Goal: Task Accomplishment & Management: Complete application form

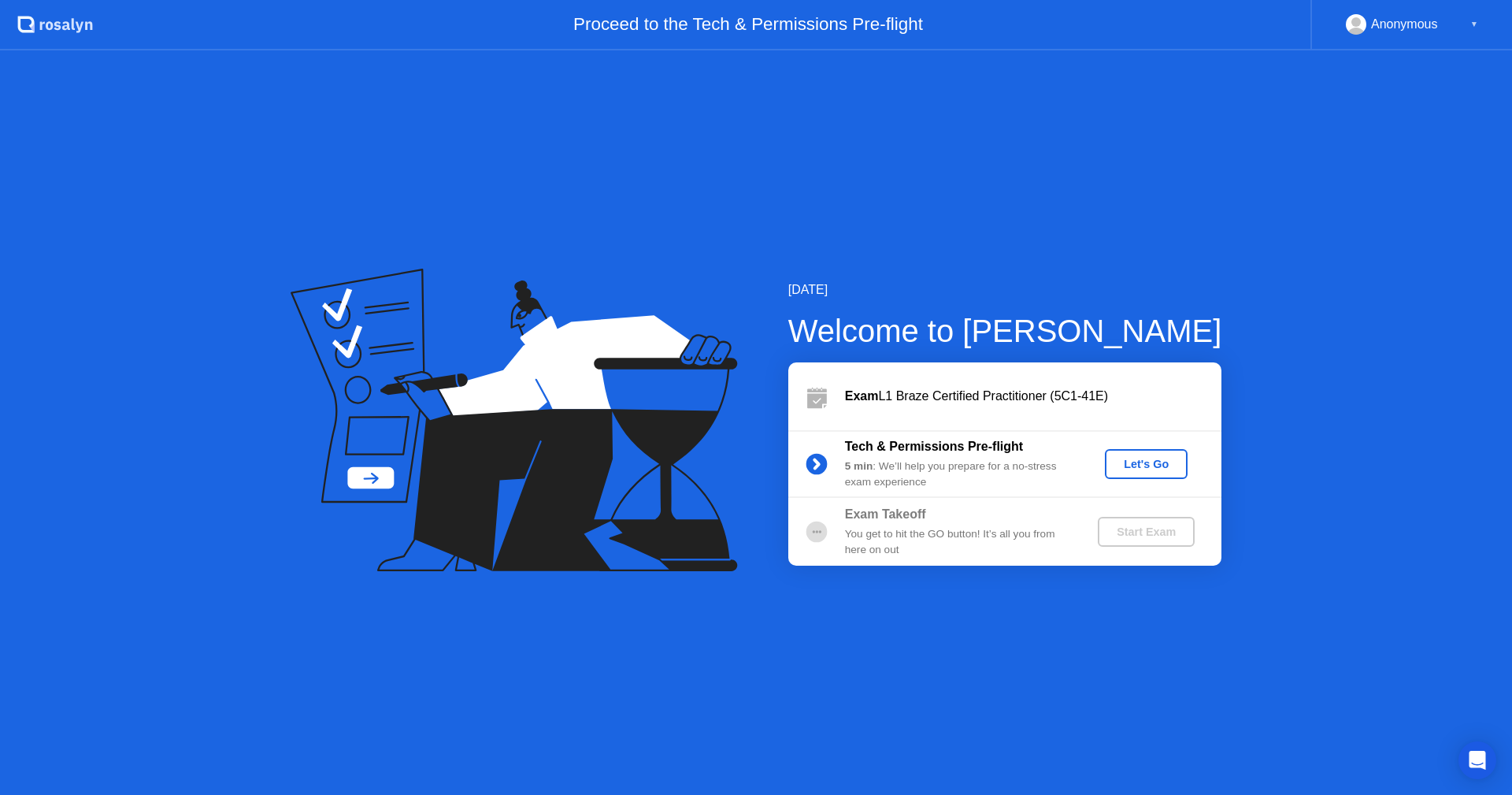
click at [1147, 463] on div "Let's Go" at bounding box center [1146, 463] width 70 height 12
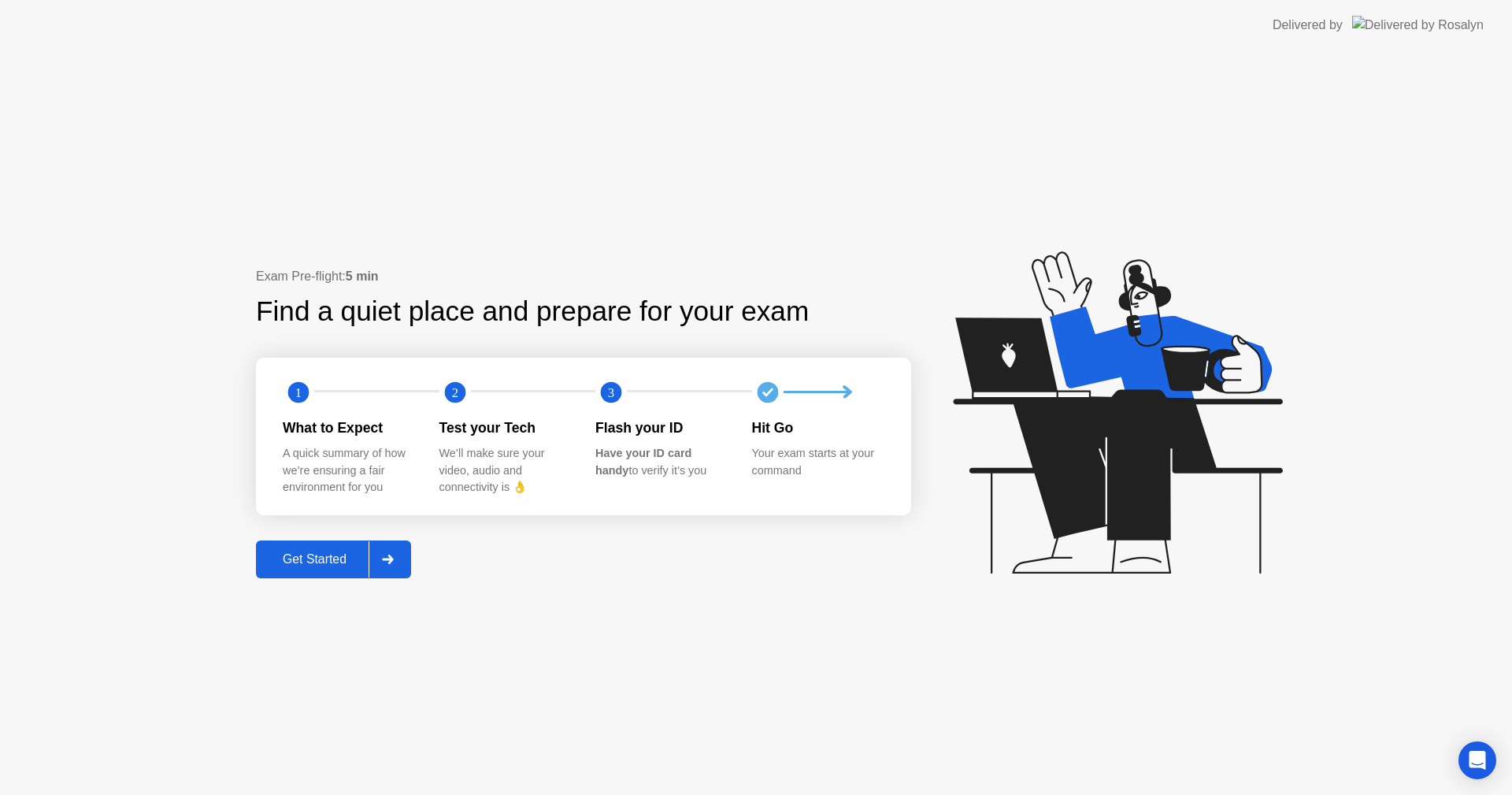
click at [329, 552] on div "Get Started" at bounding box center [314, 559] width 108 height 14
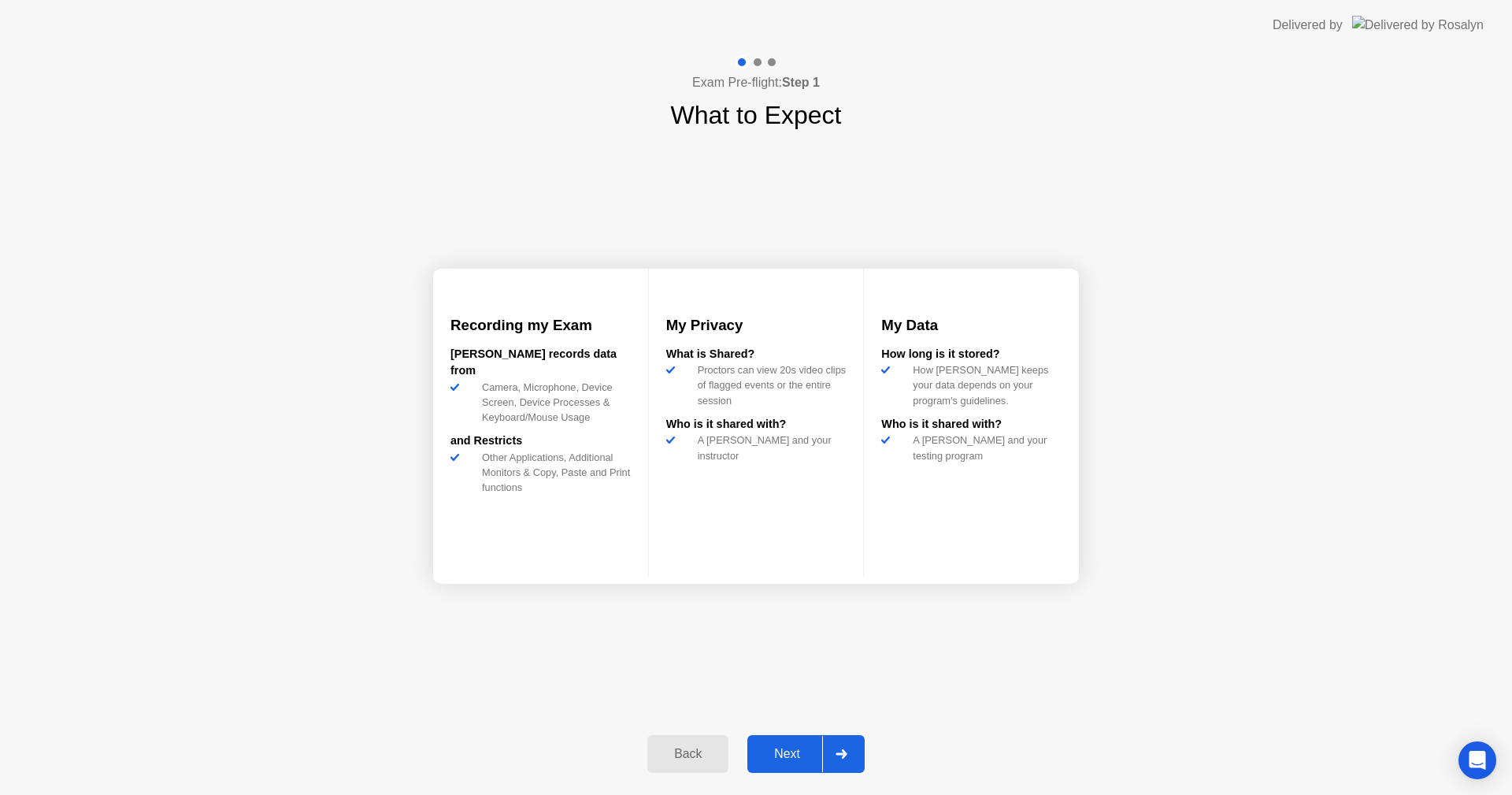
click at [786, 747] on div "Next" at bounding box center [787, 754] width 70 height 14
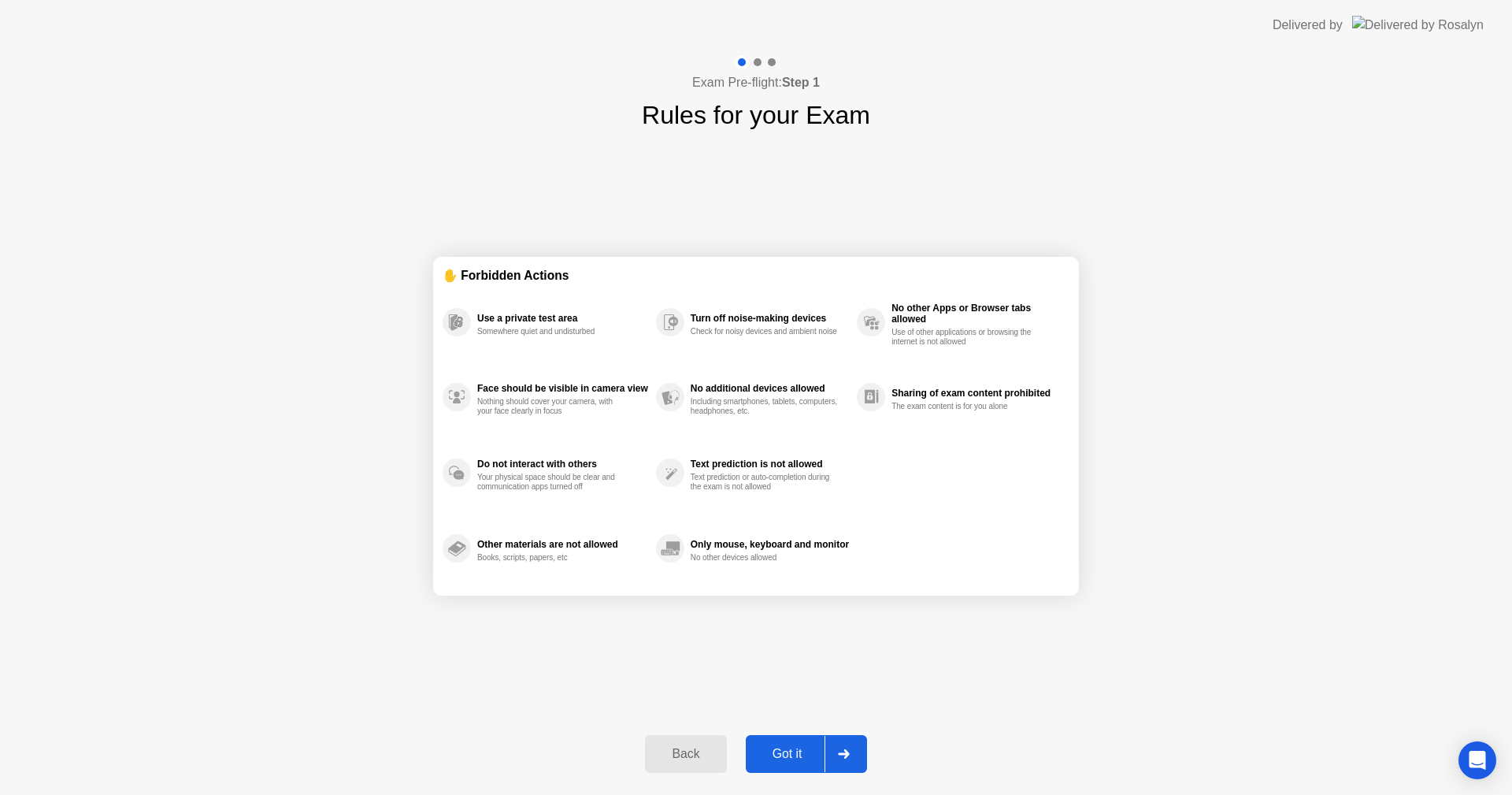
click at [785, 744] on button "Got it" at bounding box center [807, 754] width 121 height 38
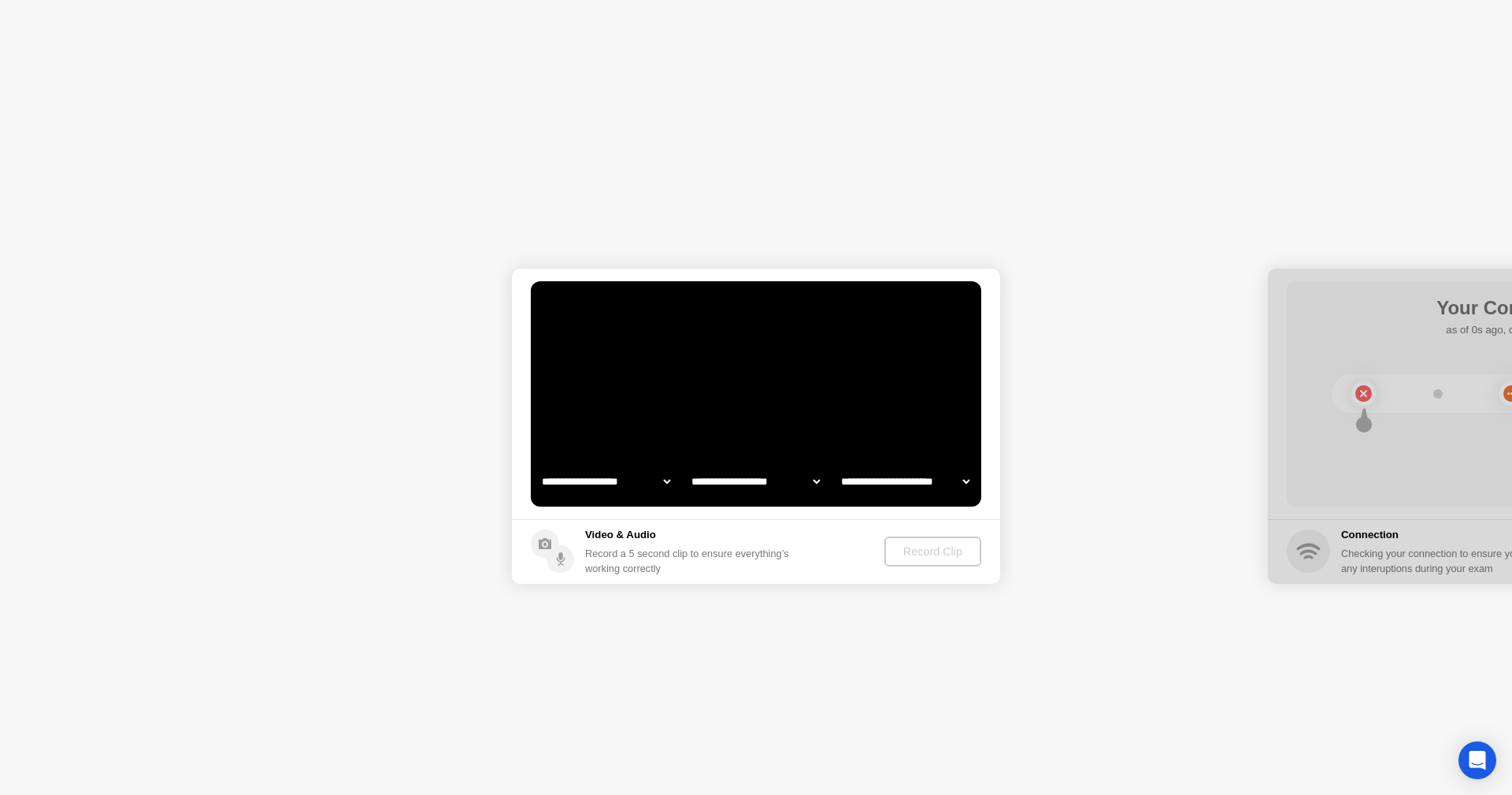
select select "**********"
select select "*******"
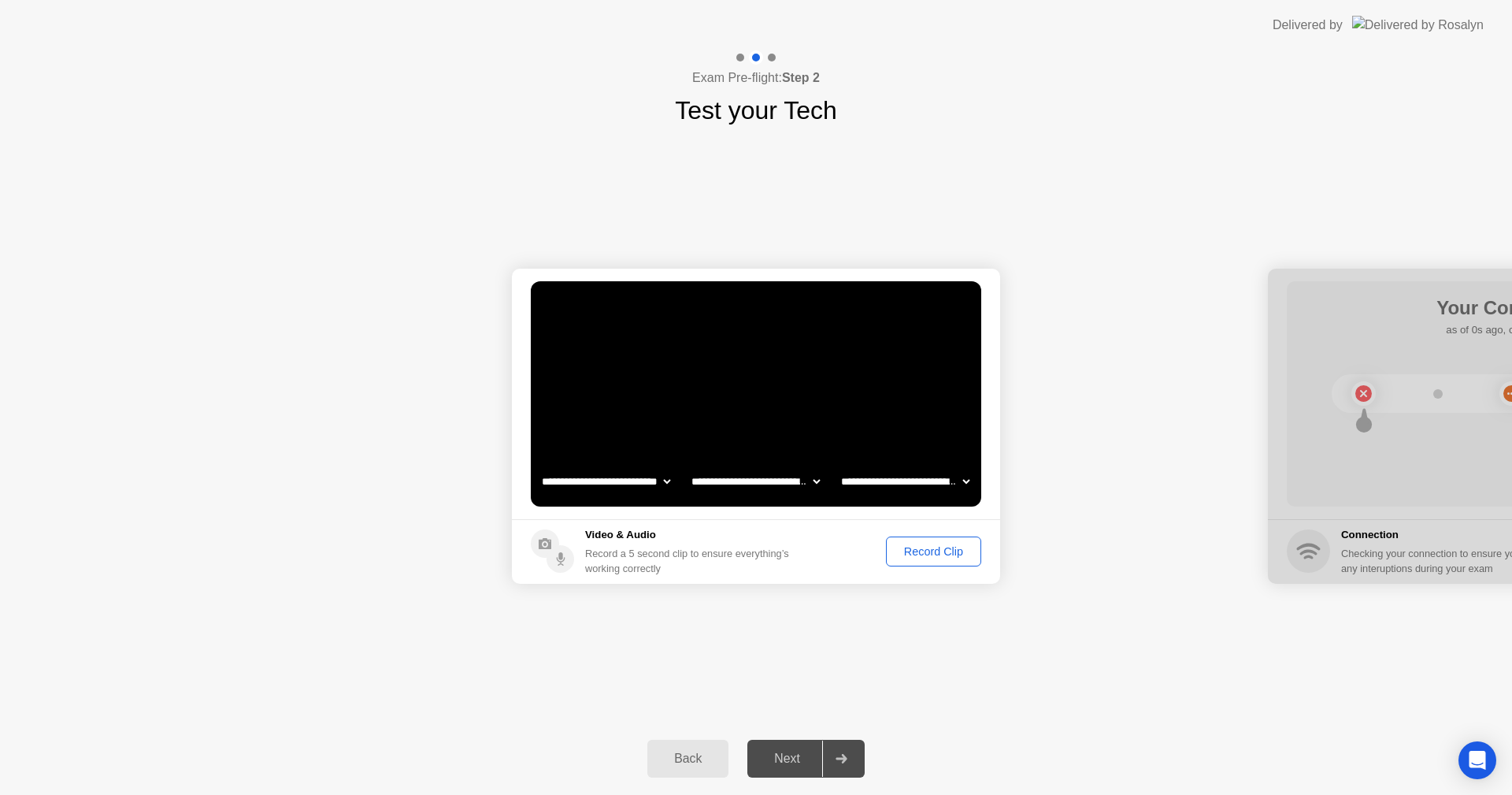
click at [925, 551] on div "Record Clip" at bounding box center [933, 550] width 85 height 12
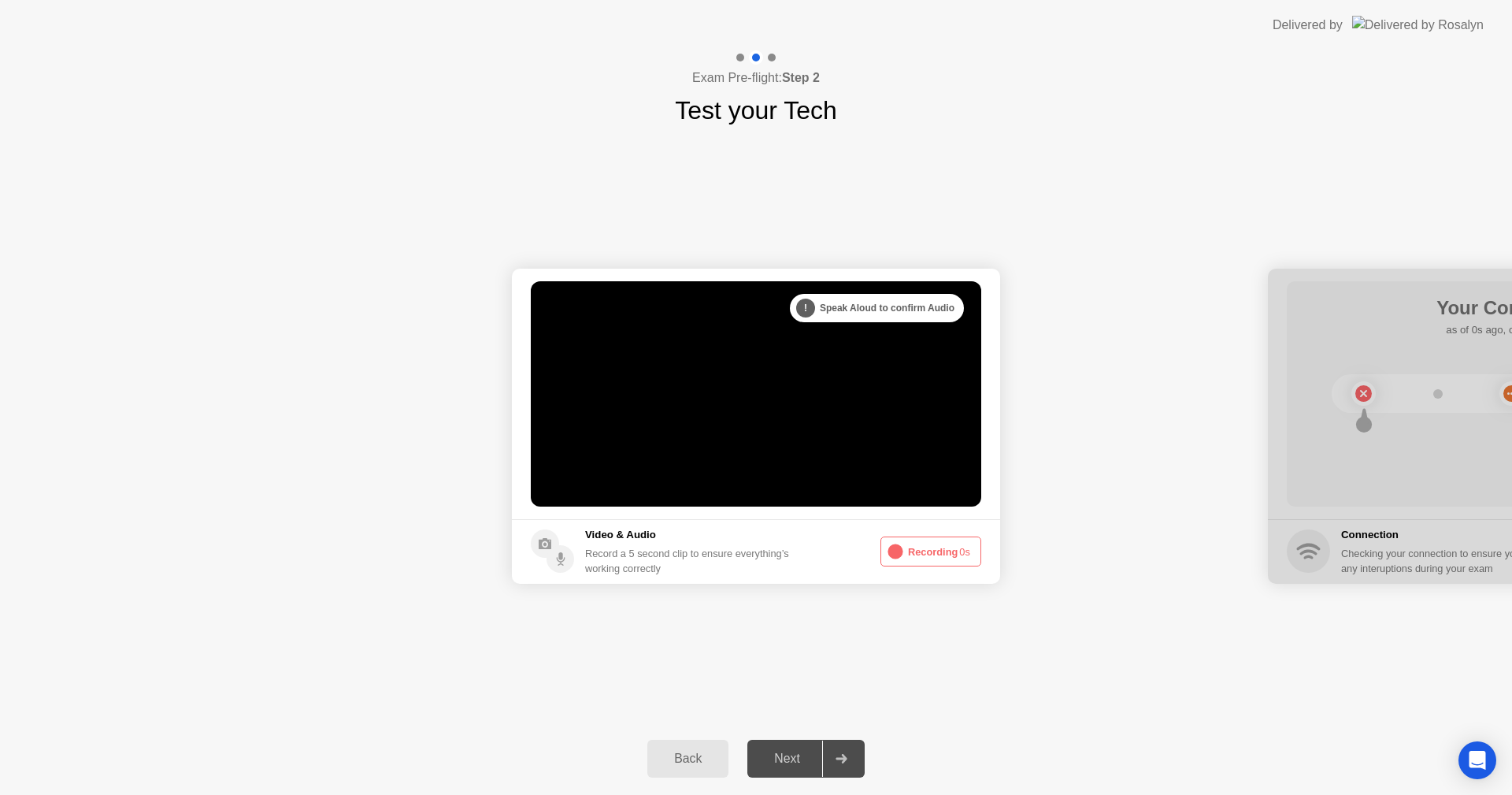
click at [923, 547] on button "Recording 0s" at bounding box center [931, 551] width 101 height 30
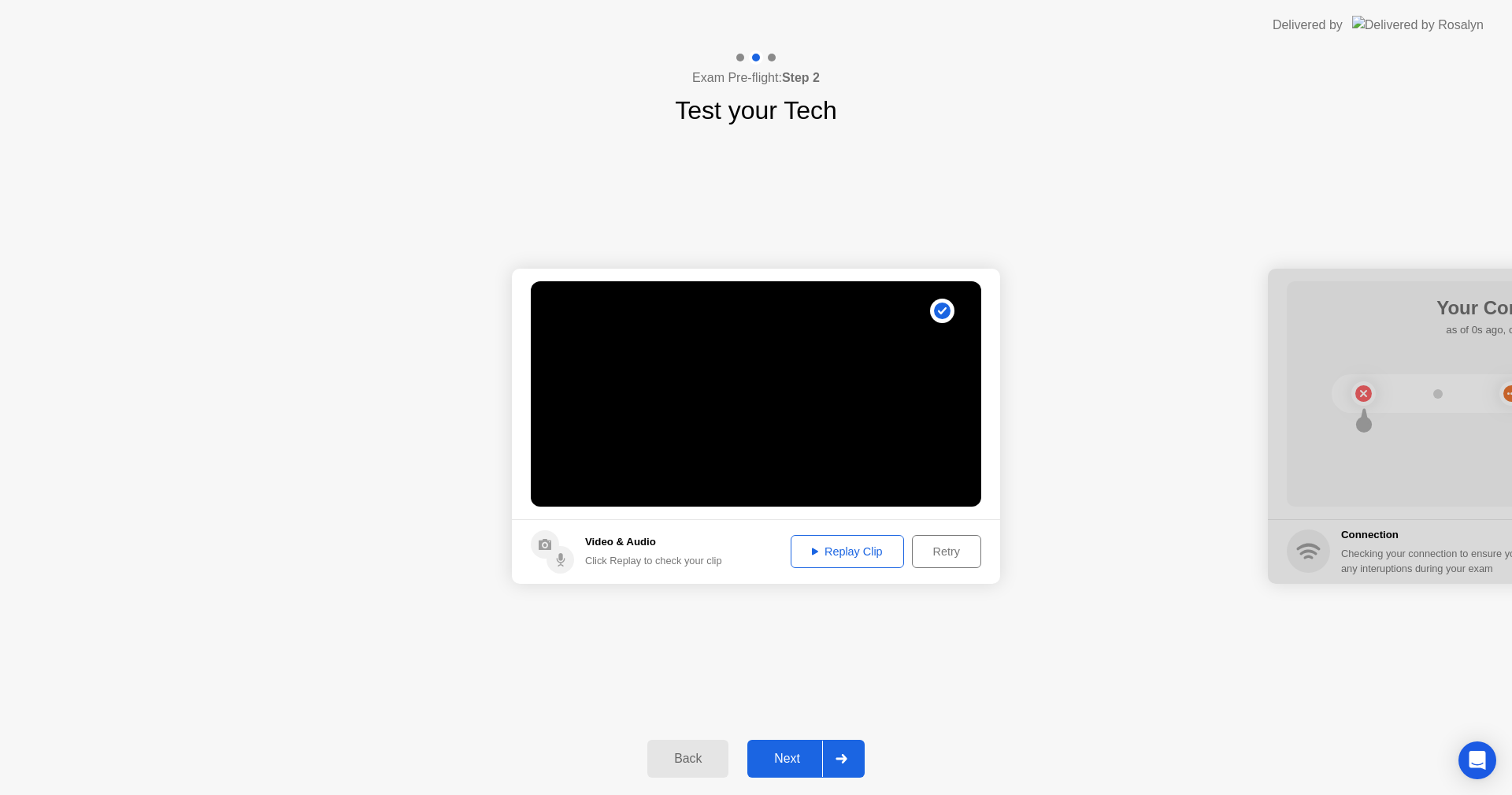
click at [814, 548] on icon at bounding box center [816, 551] width 7 height 8
click at [785, 759] on div "Next" at bounding box center [787, 758] width 70 height 14
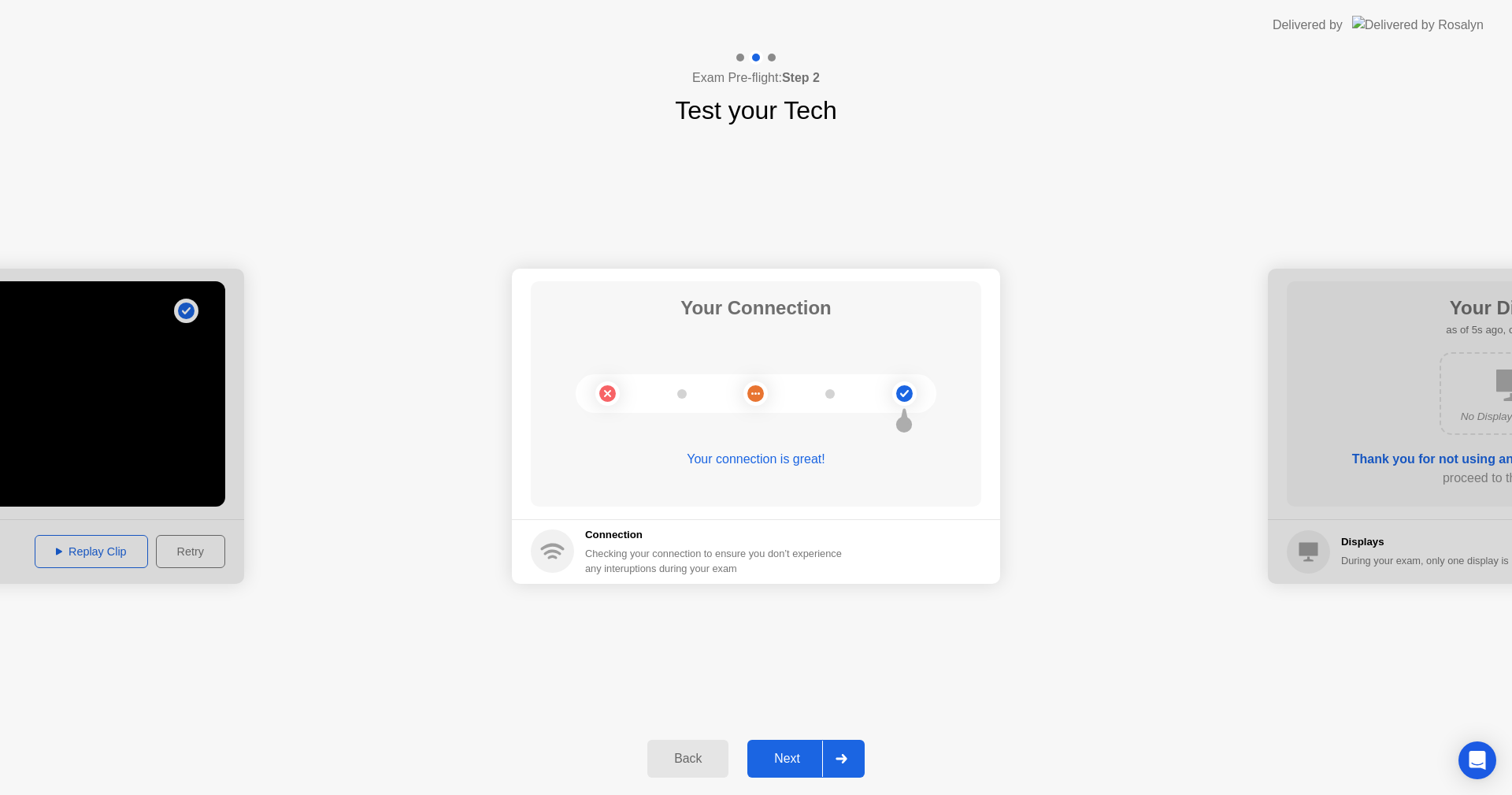
click at [781, 755] on div "Next" at bounding box center [787, 758] width 70 height 14
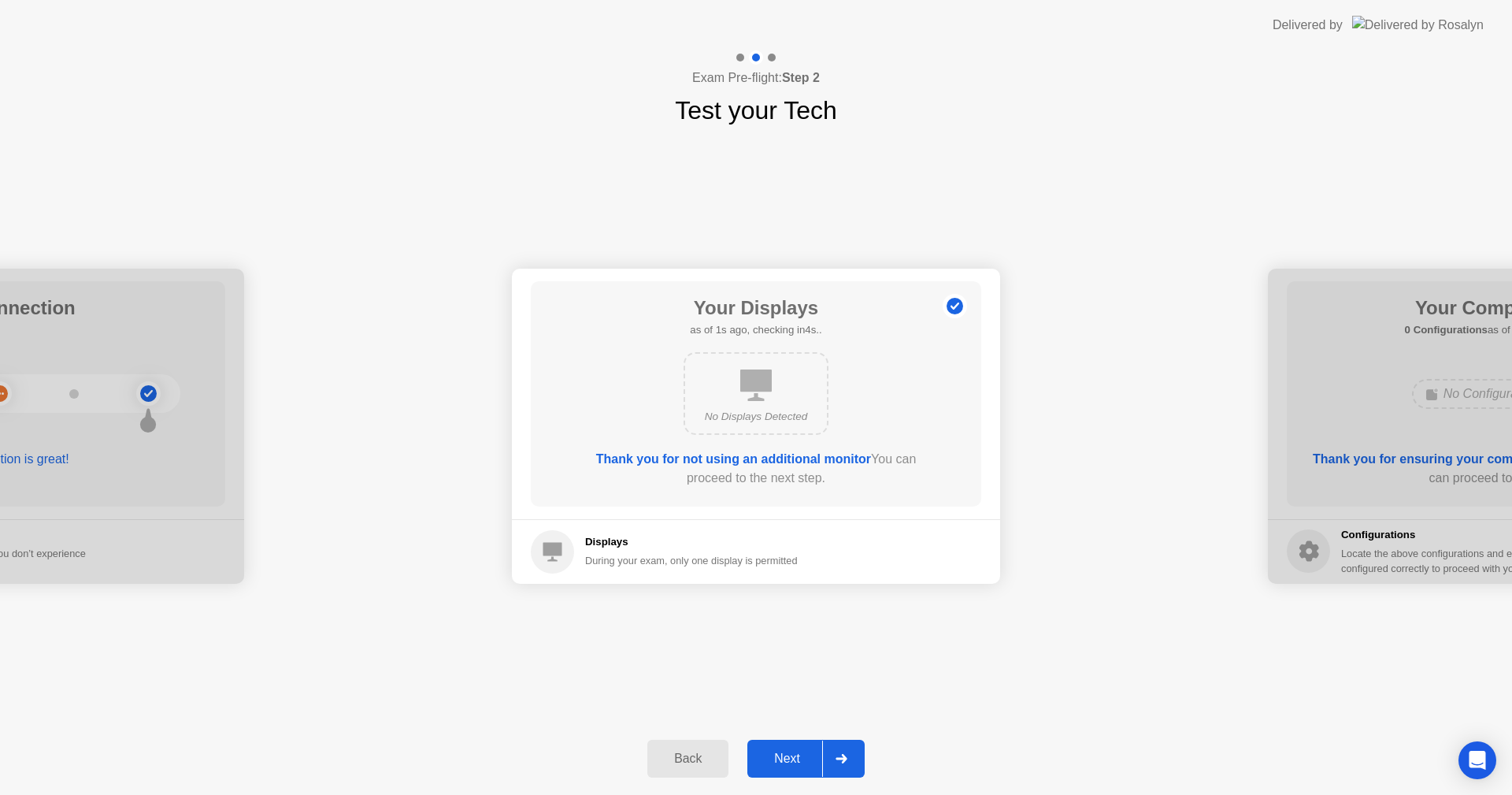
click at [788, 758] on div "Next" at bounding box center [787, 758] width 70 height 14
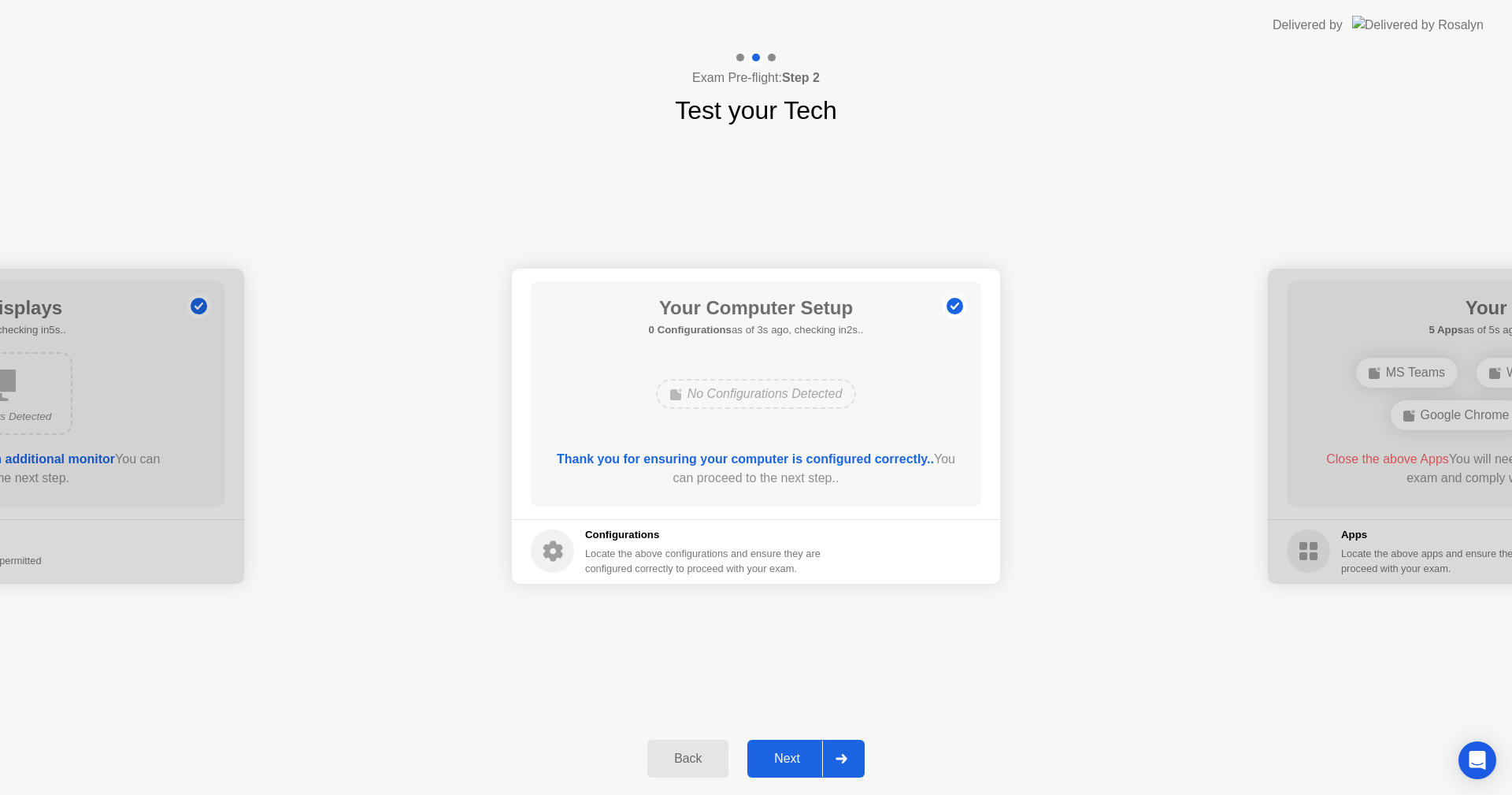
click at [775, 744] on button "Next" at bounding box center [807, 759] width 118 height 38
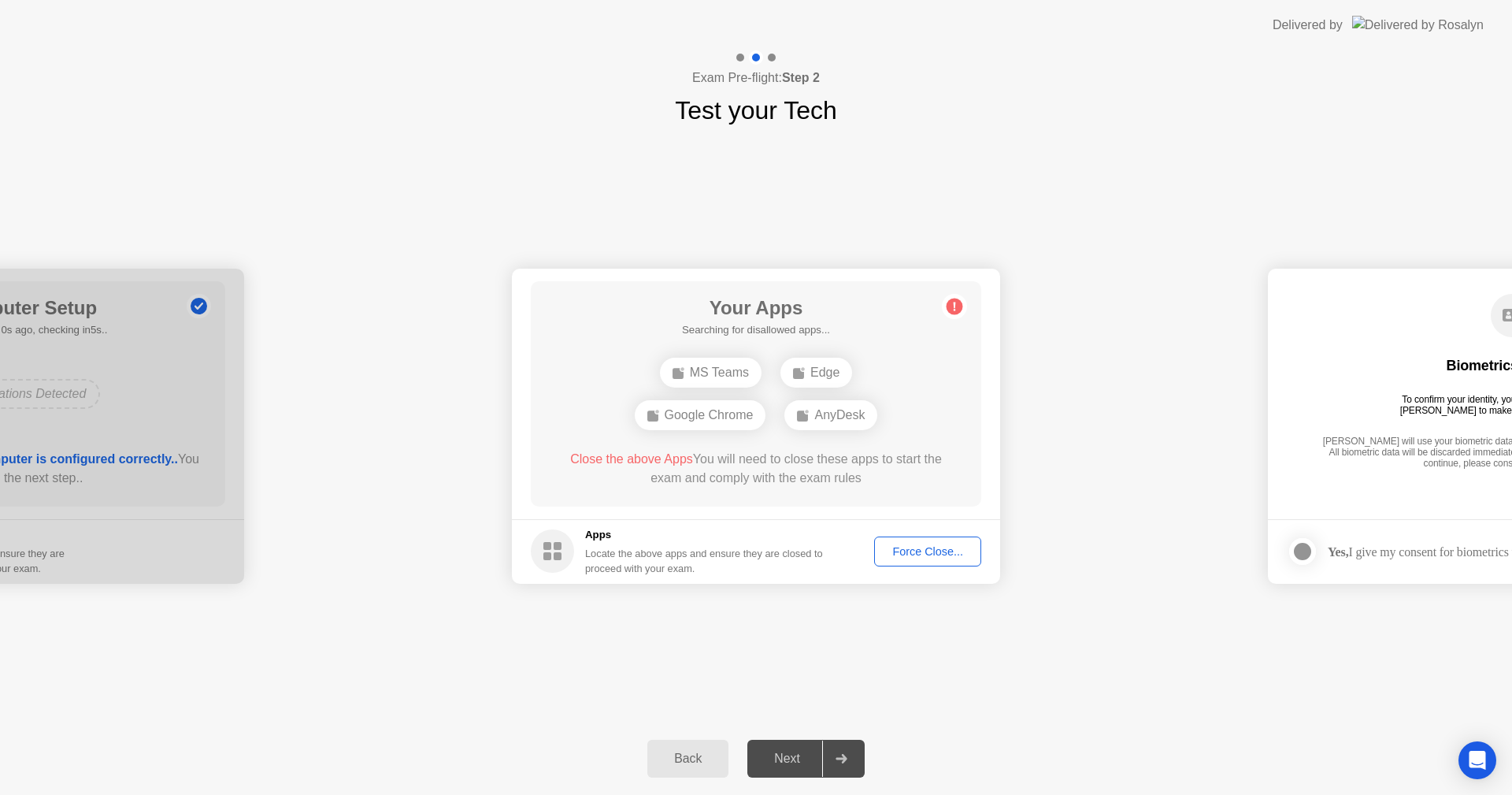
click at [928, 545] on div "Force Close..." at bounding box center [928, 550] width 96 height 12
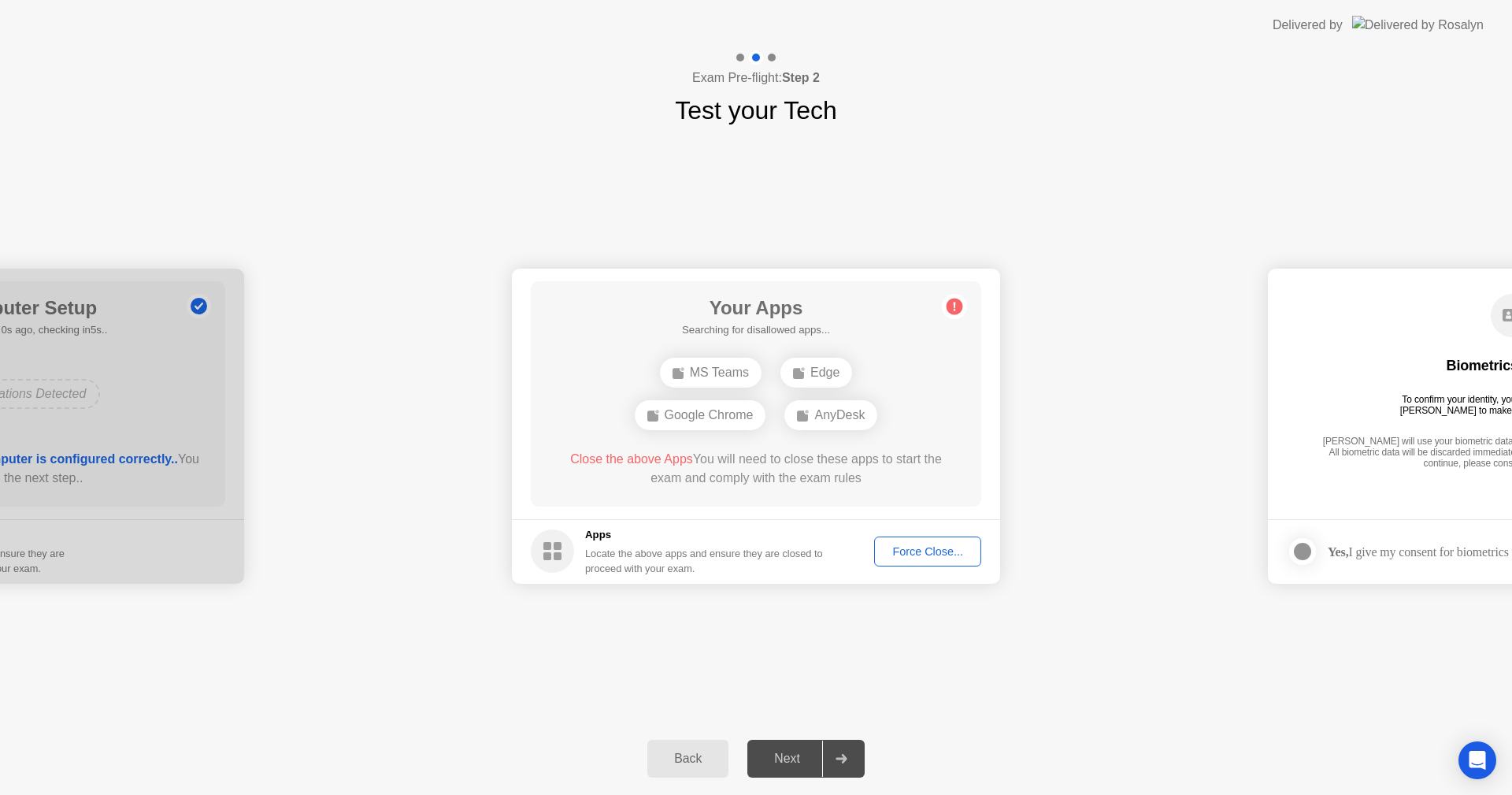
click at [951, 552] on div "Force Close..." at bounding box center [928, 550] width 96 height 12
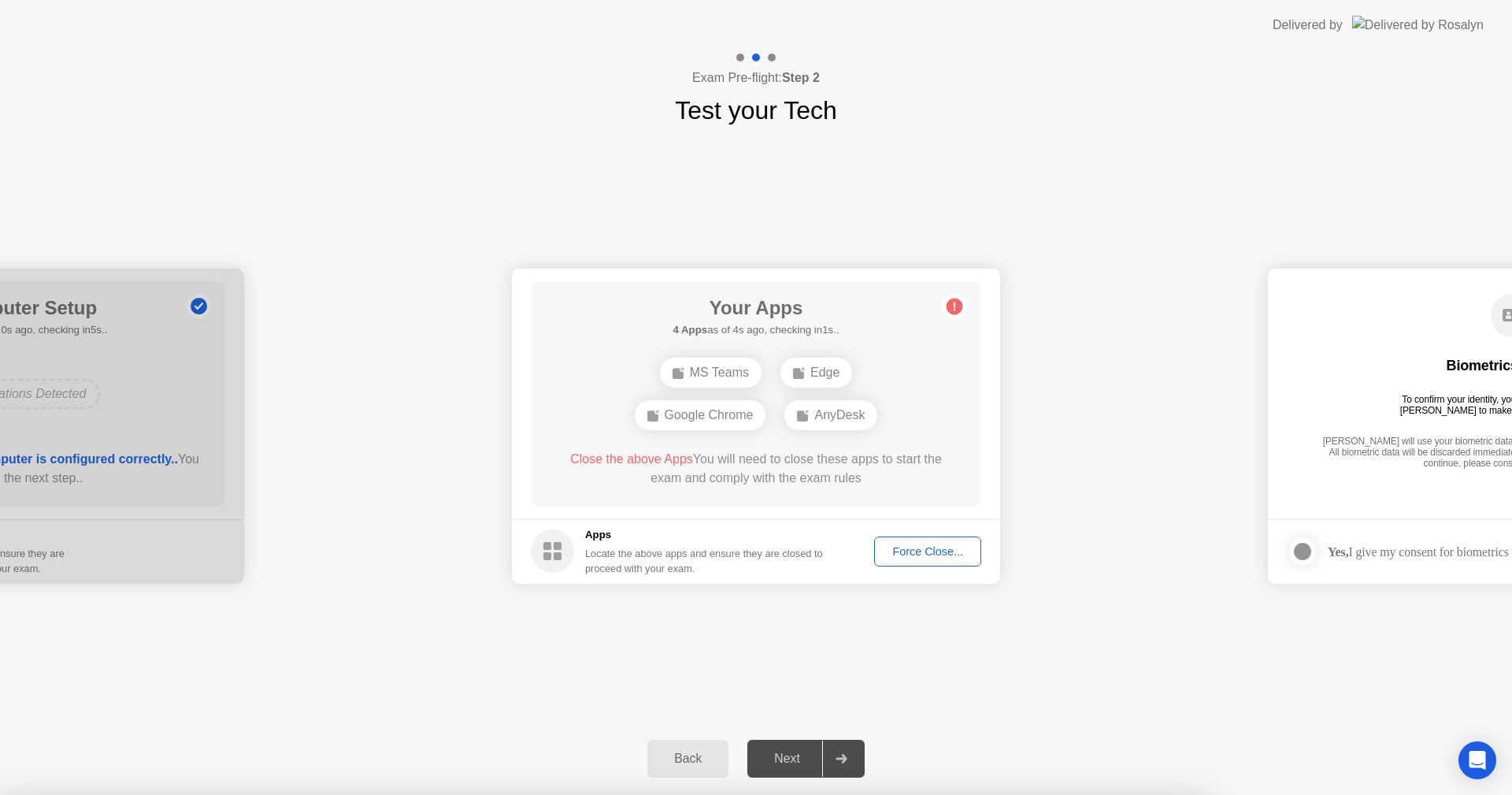
click at [717, 794] on div at bounding box center [756, 795] width 1512 height 0
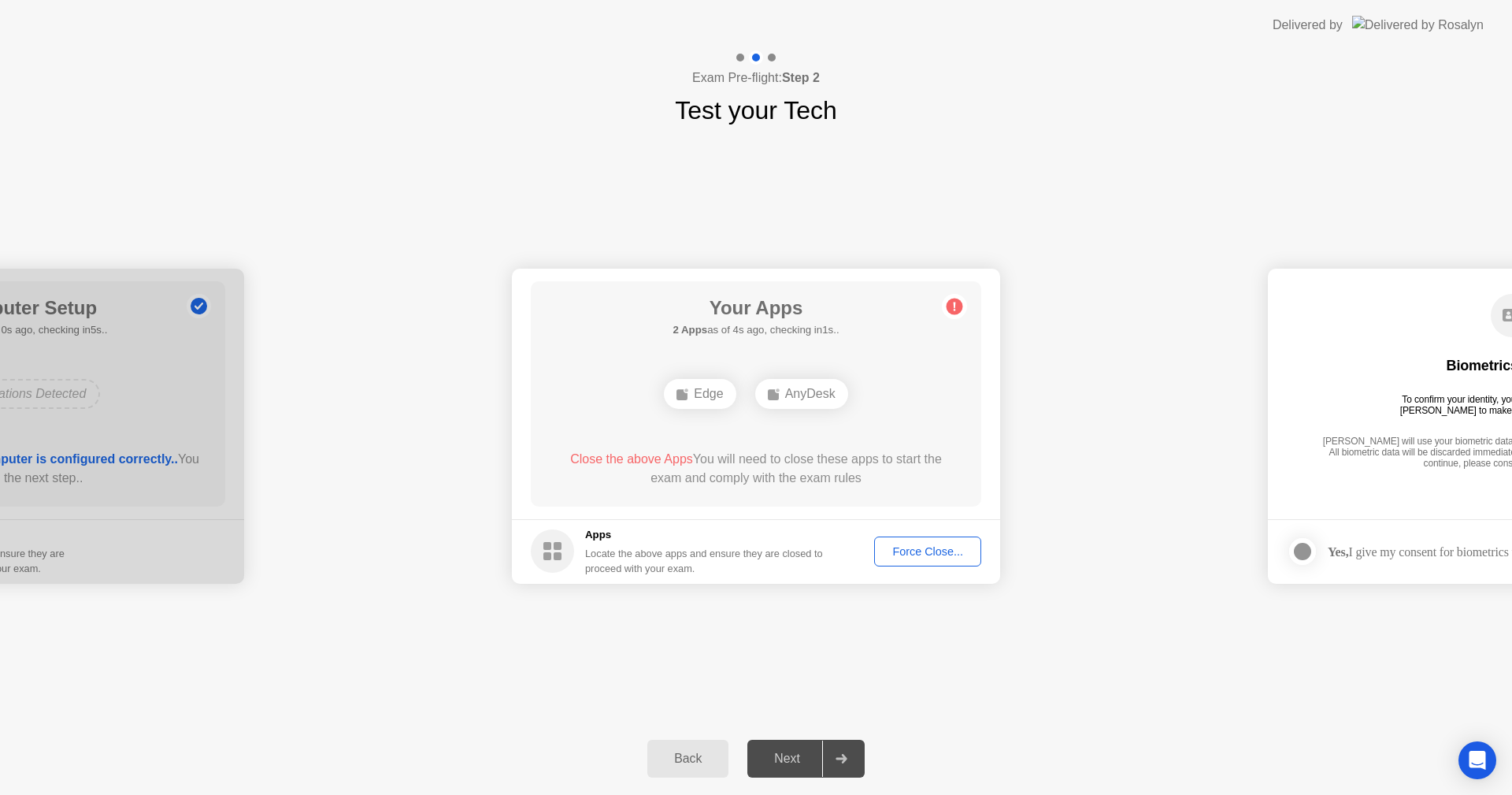
click at [946, 555] on div "Force Close..." at bounding box center [928, 550] width 96 height 12
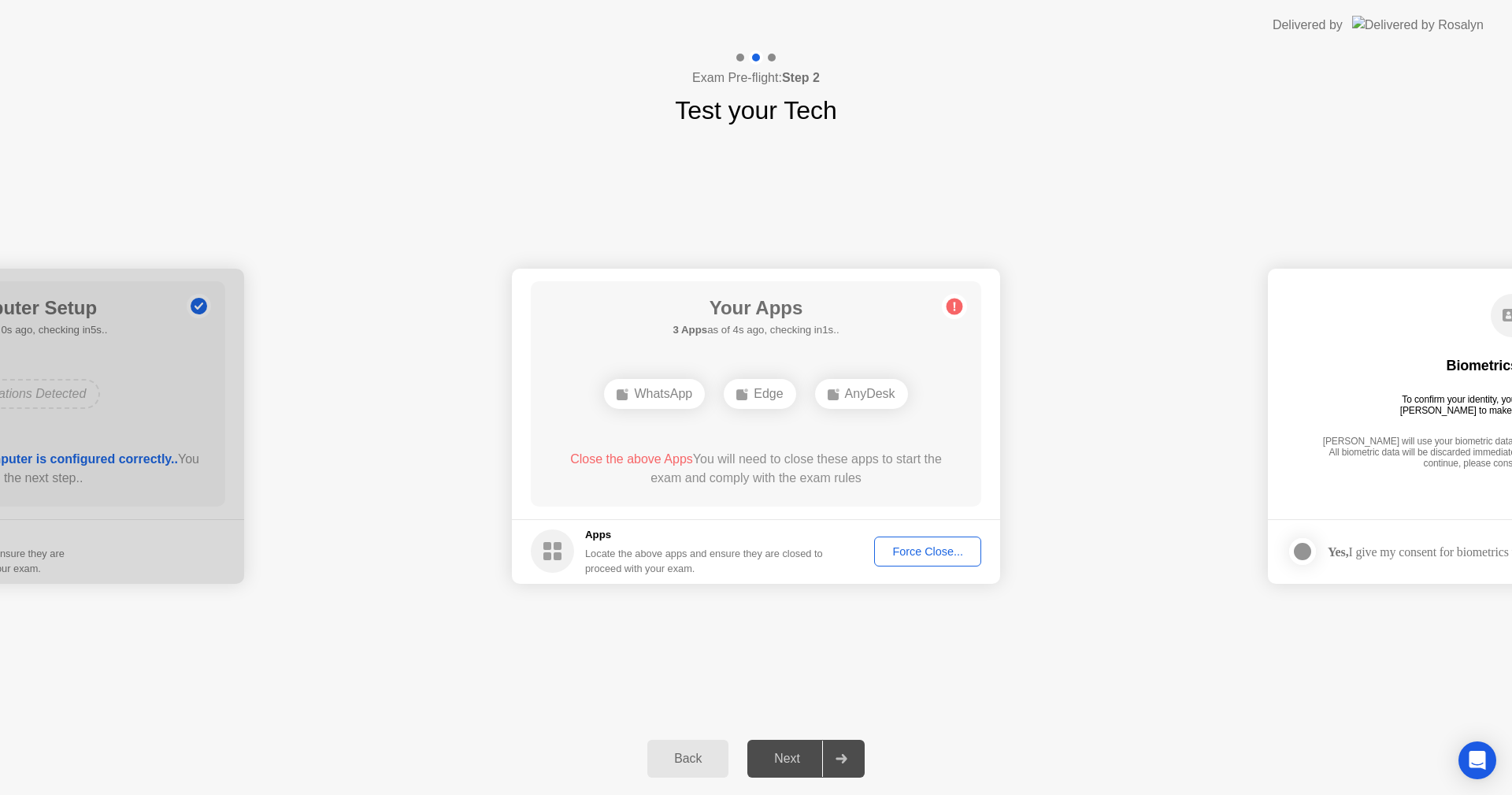
click at [918, 547] on div "Force Close..." at bounding box center [928, 550] width 96 height 12
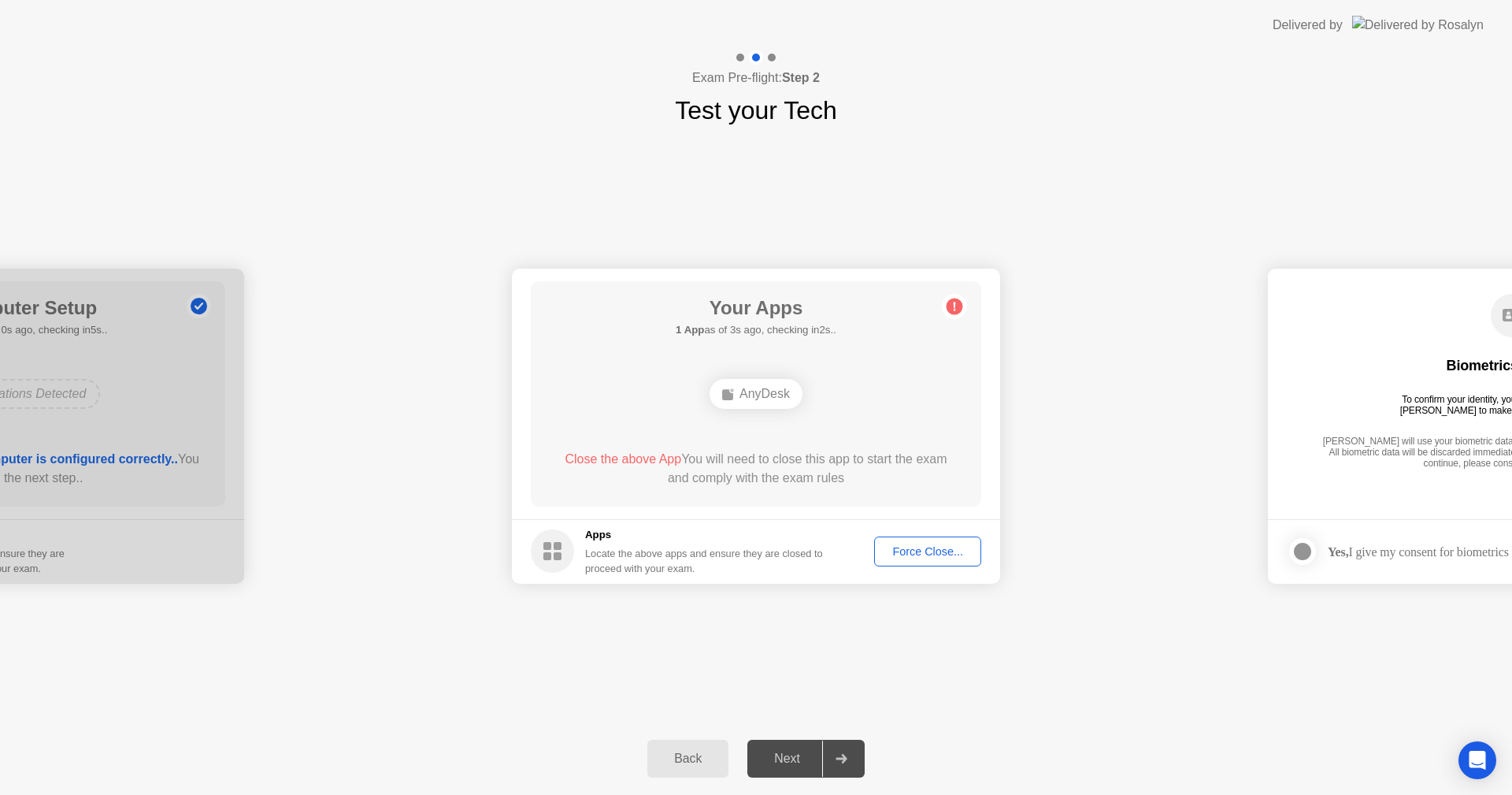
click at [938, 555] on div "Force Close..." at bounding box center [928, 550] width 96 height 12
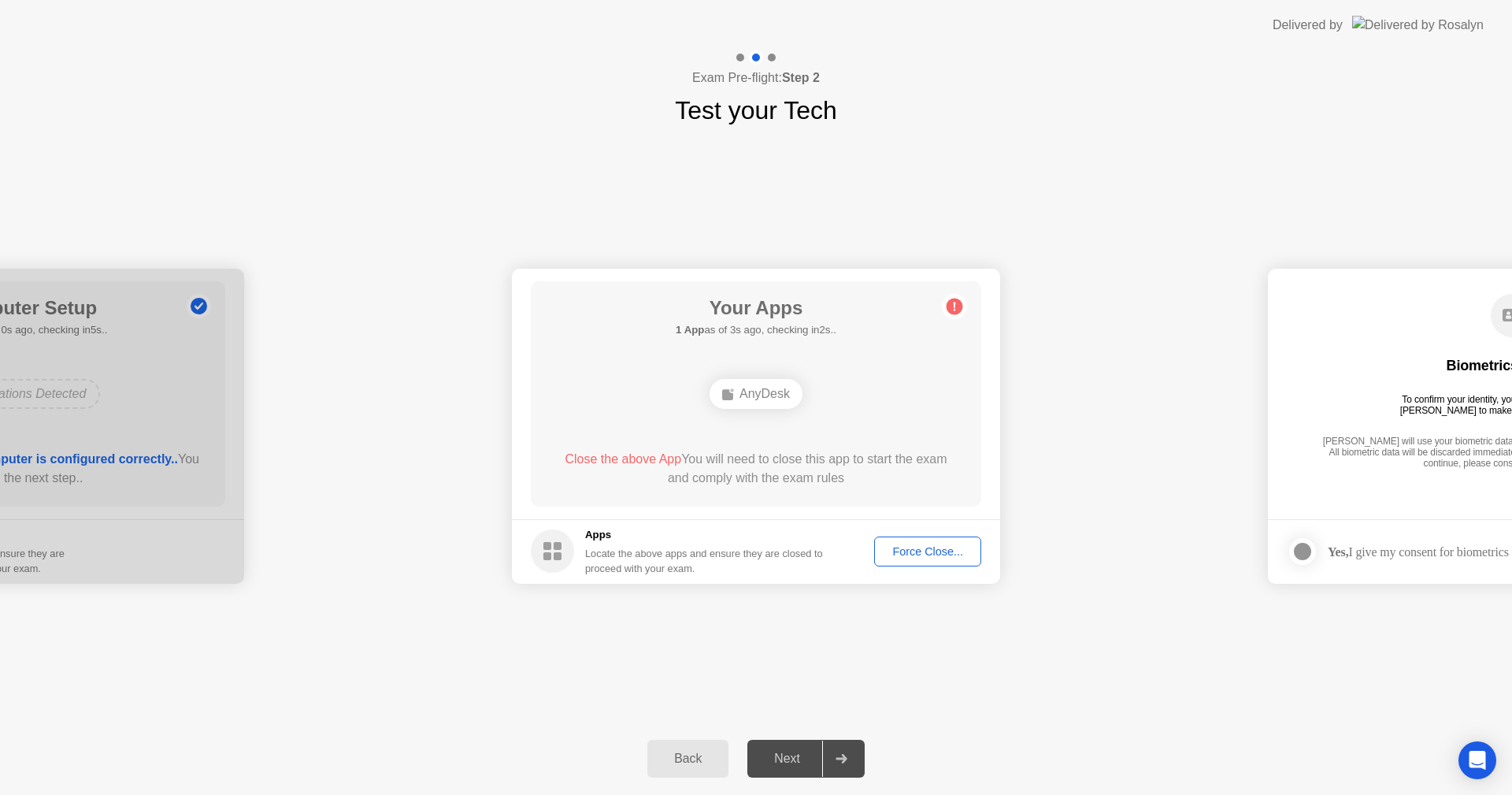
click at [928, 545] on div "Force Close..." at bounding box center [928, 550] width 96 height 12
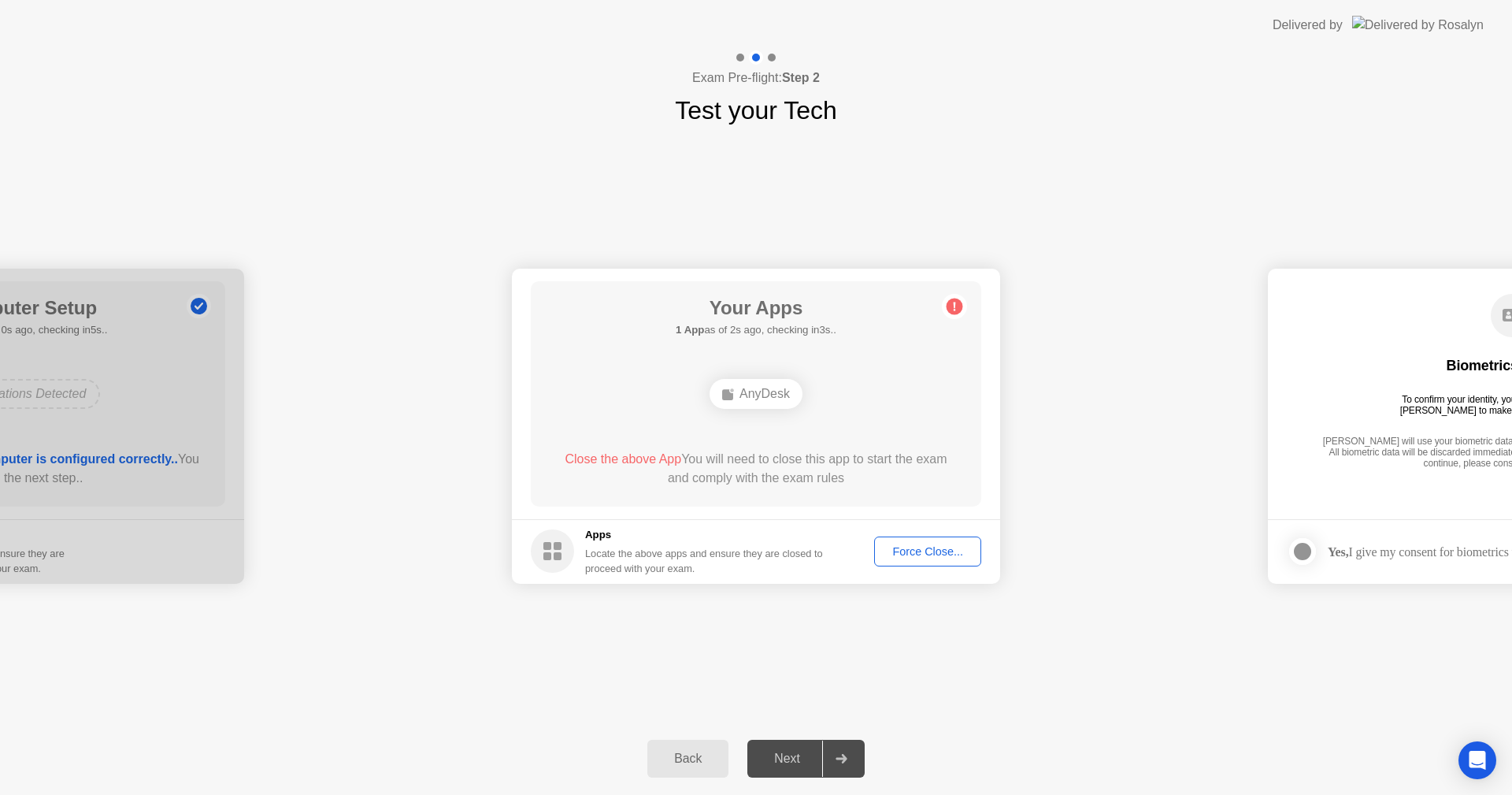
click at [926, 548] on div "Force Close..." at bounding box center [928, 550] width 96 height 12
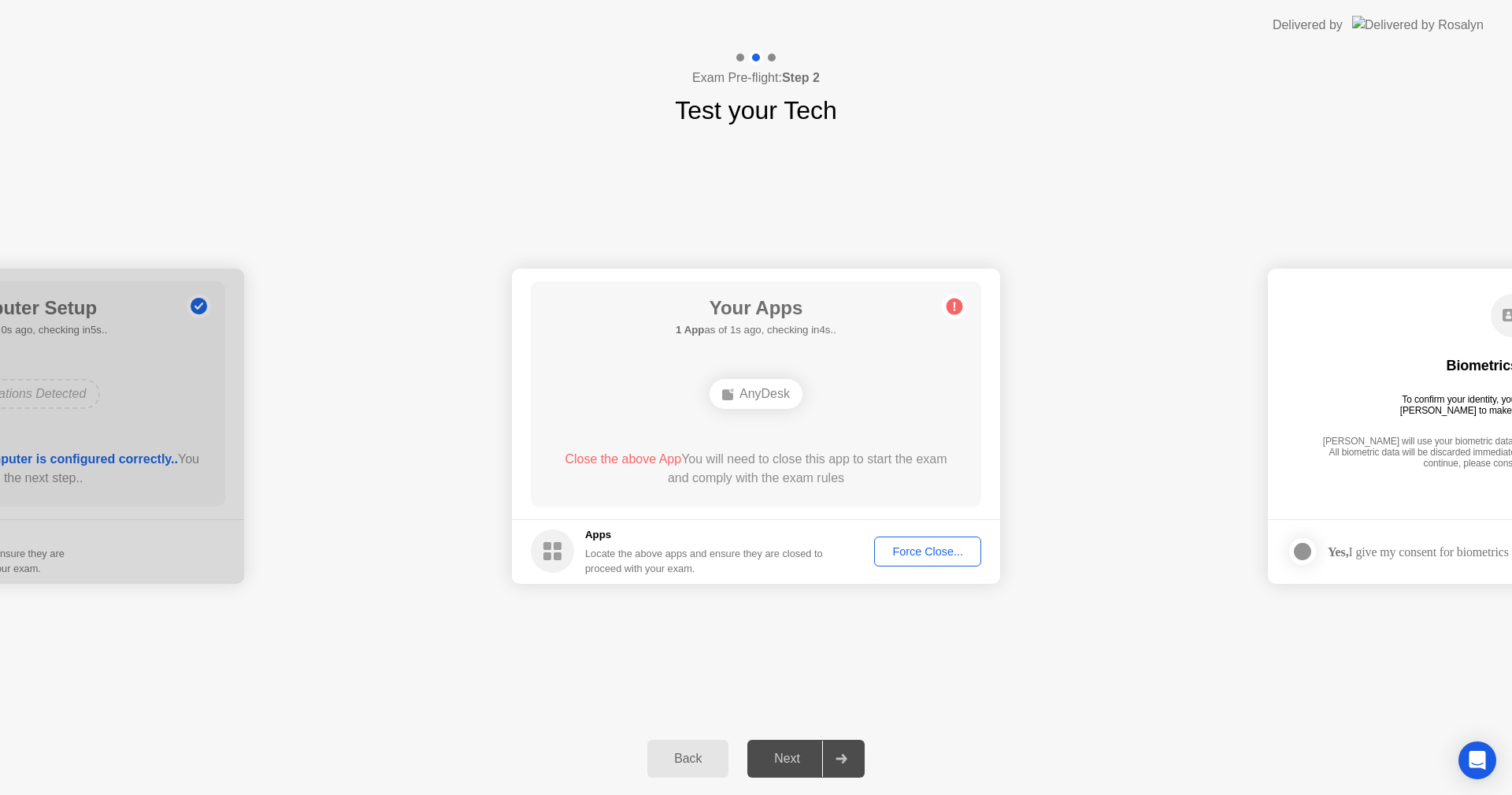
click at [904, 556] on div "Force Close..." at bounding box center [928, 550] width 96 height 12
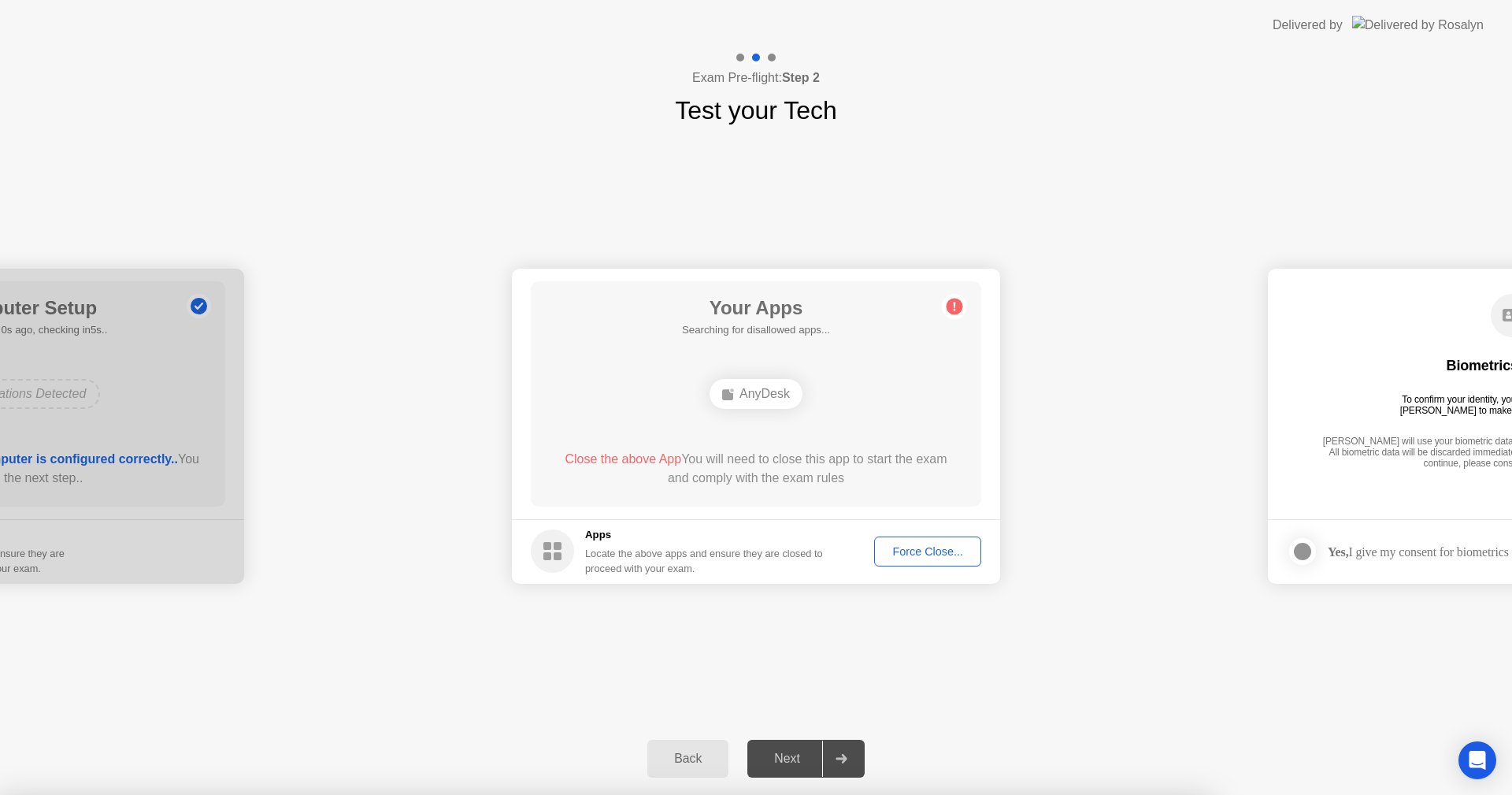
click at [1180, 794] on div at bounding box center [756, 795] width 1512 height 0
click at [1144, 794] on div at bounding box center [756, 795] width 1512 height 0
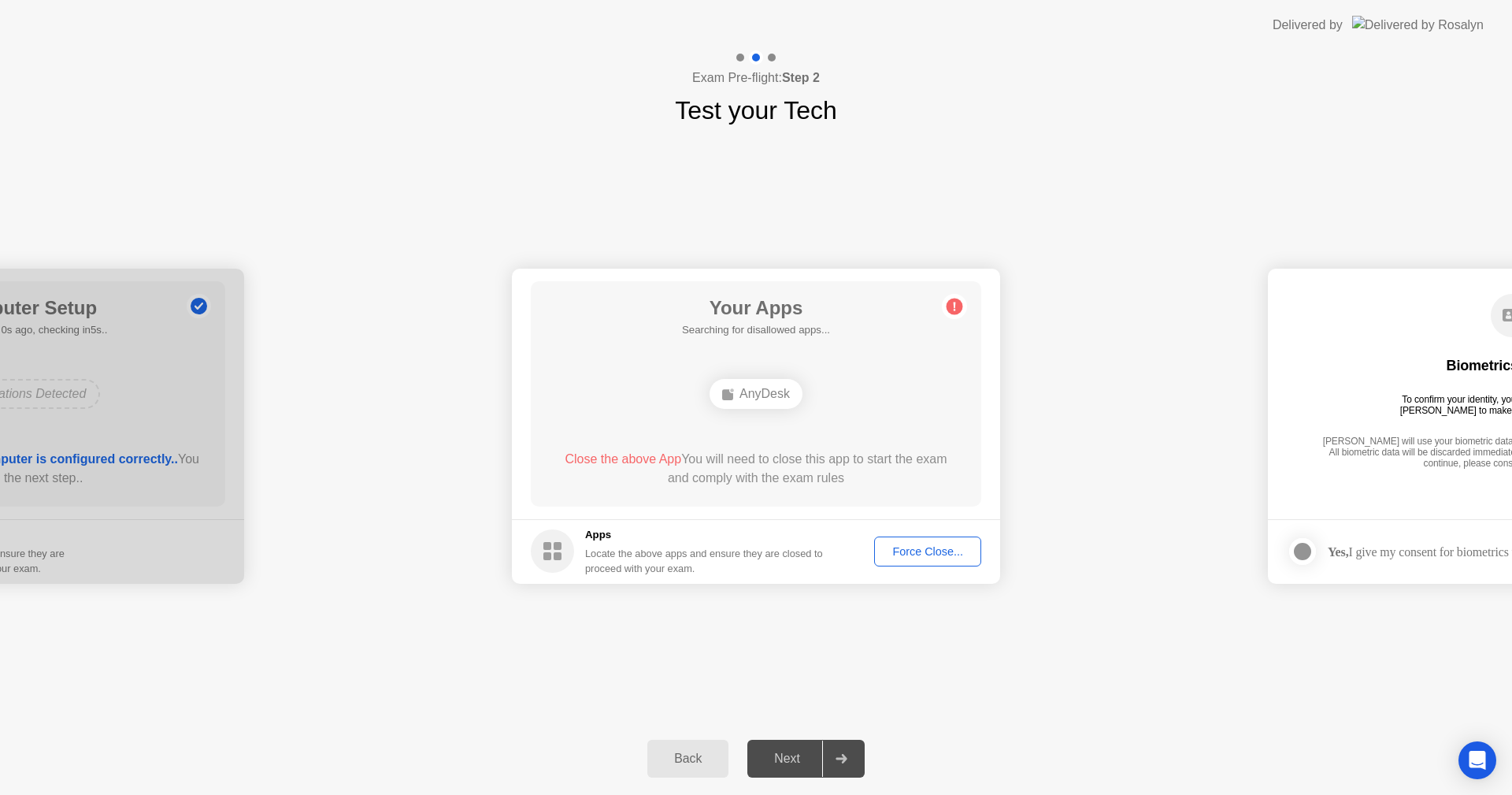
click at [933, 550] on div "Force Close..." at bounding box center [928, 550] width 96 height 12
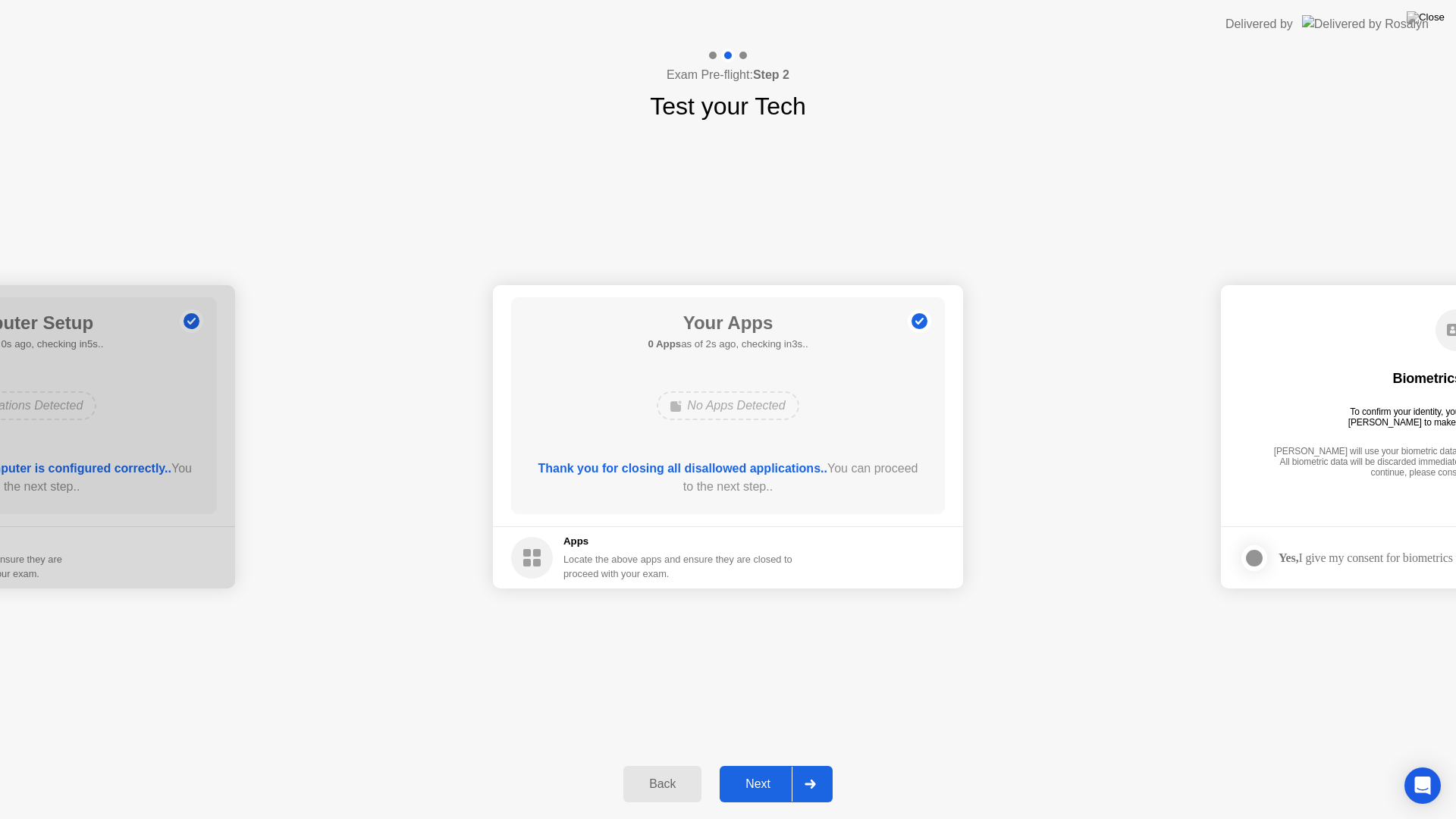
click at [746, 765] on div "Next" at bounding box center [758, 784] width 68 height 14
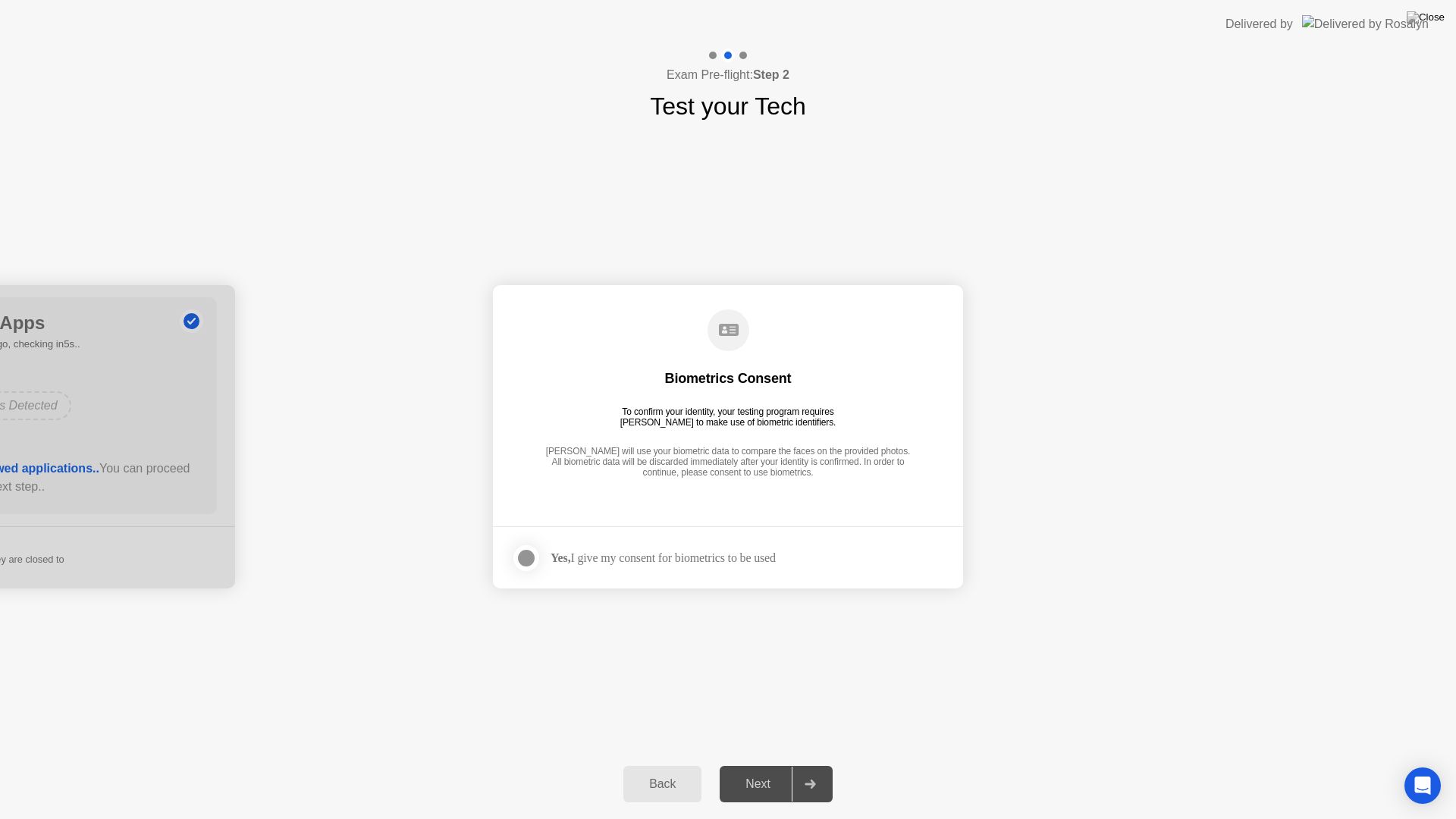
click at [526, 558] on div at bounding box center [526, 558] width 18 height 18
click at [761, 765] on div "Next" at bounding box center [758, 784] width 68 height 14
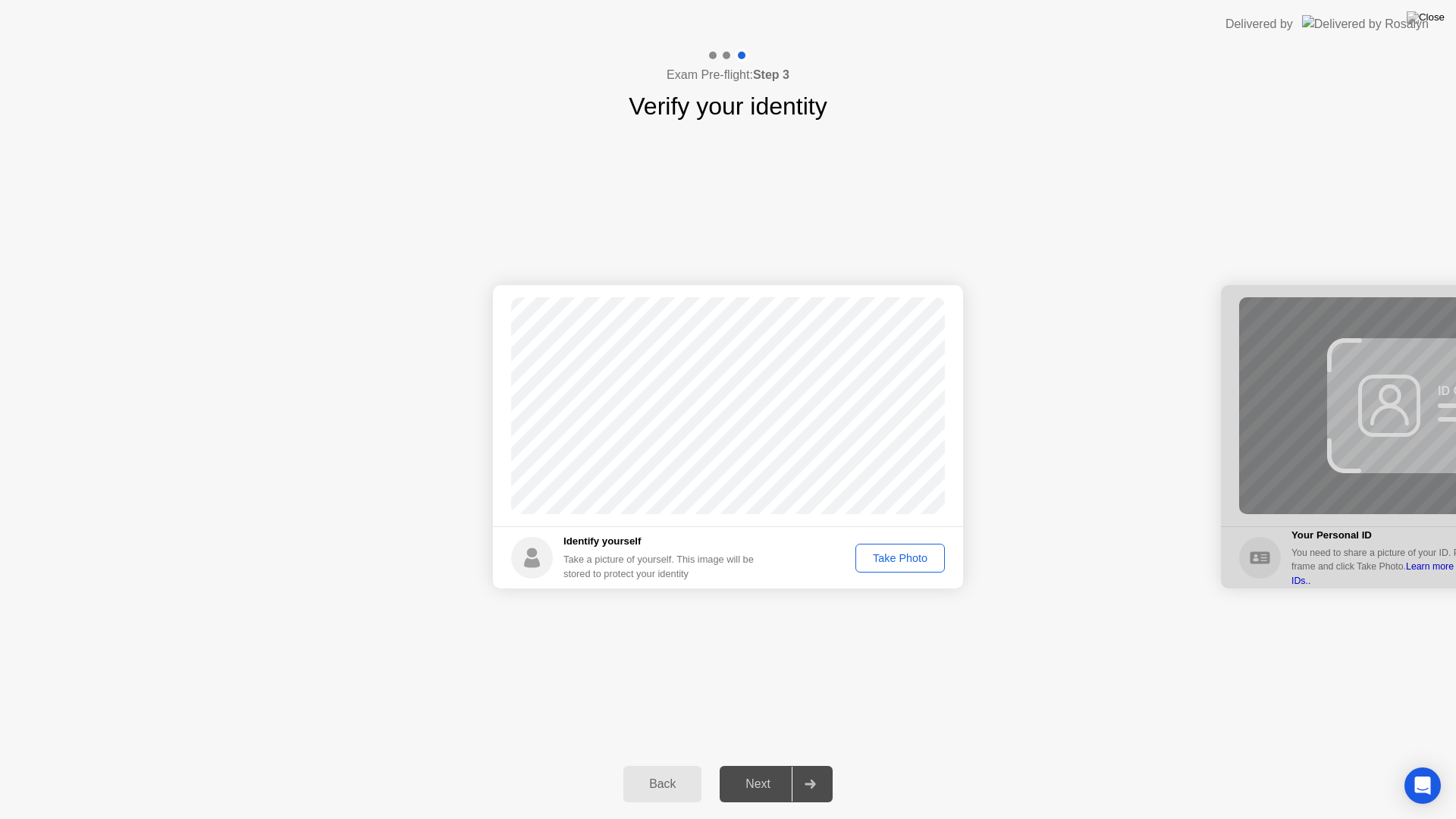
click at [886, 557] on div "Take Photo" at bounding box center [900, 558] width 79 height 12
click at [766, 765] on div "Next" at bounding box center [758, 784] width 68 height 14
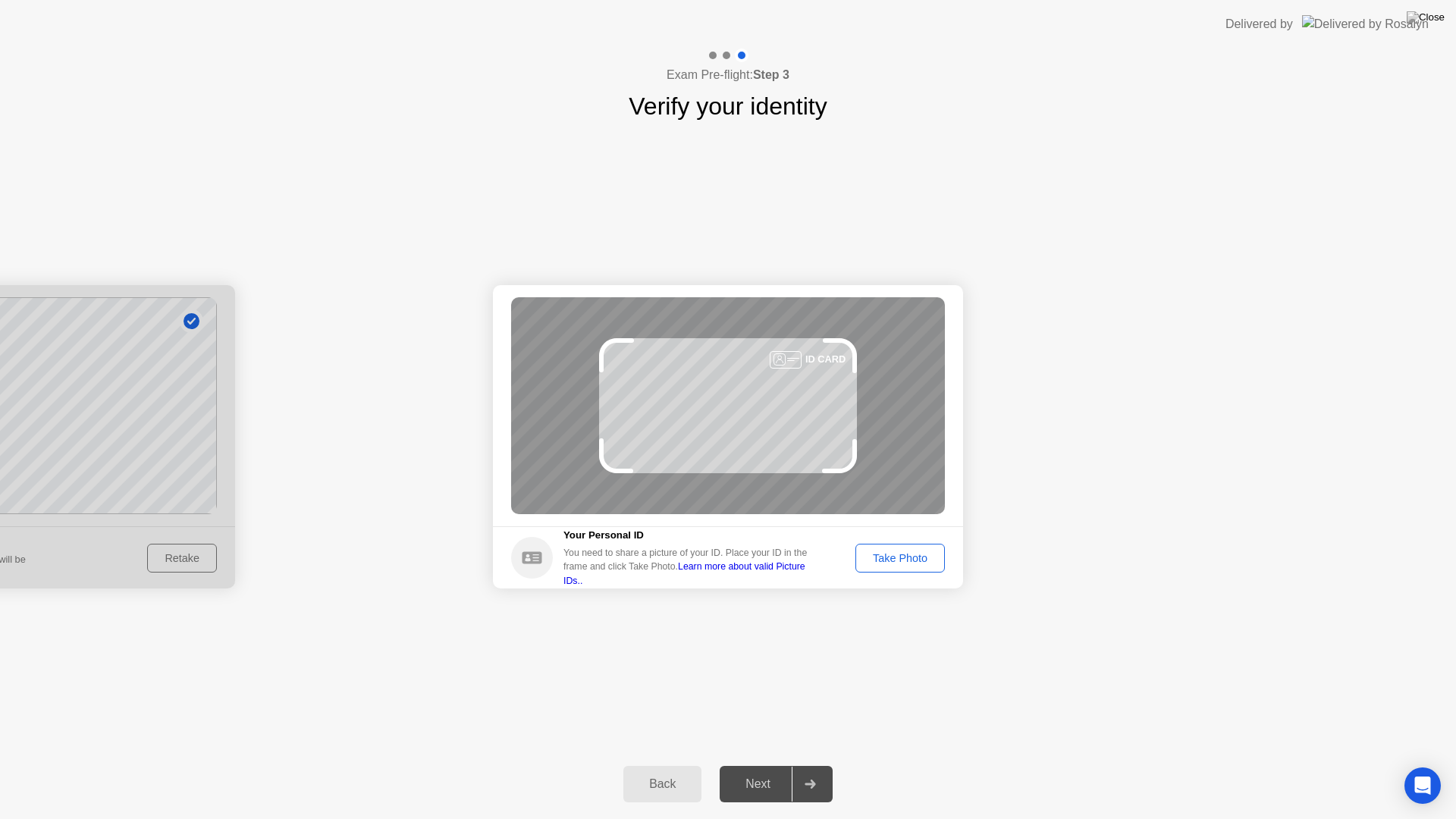
click at [904, 564] on div "Take Photo" at bounding box center [900, 558] width 79 height 12
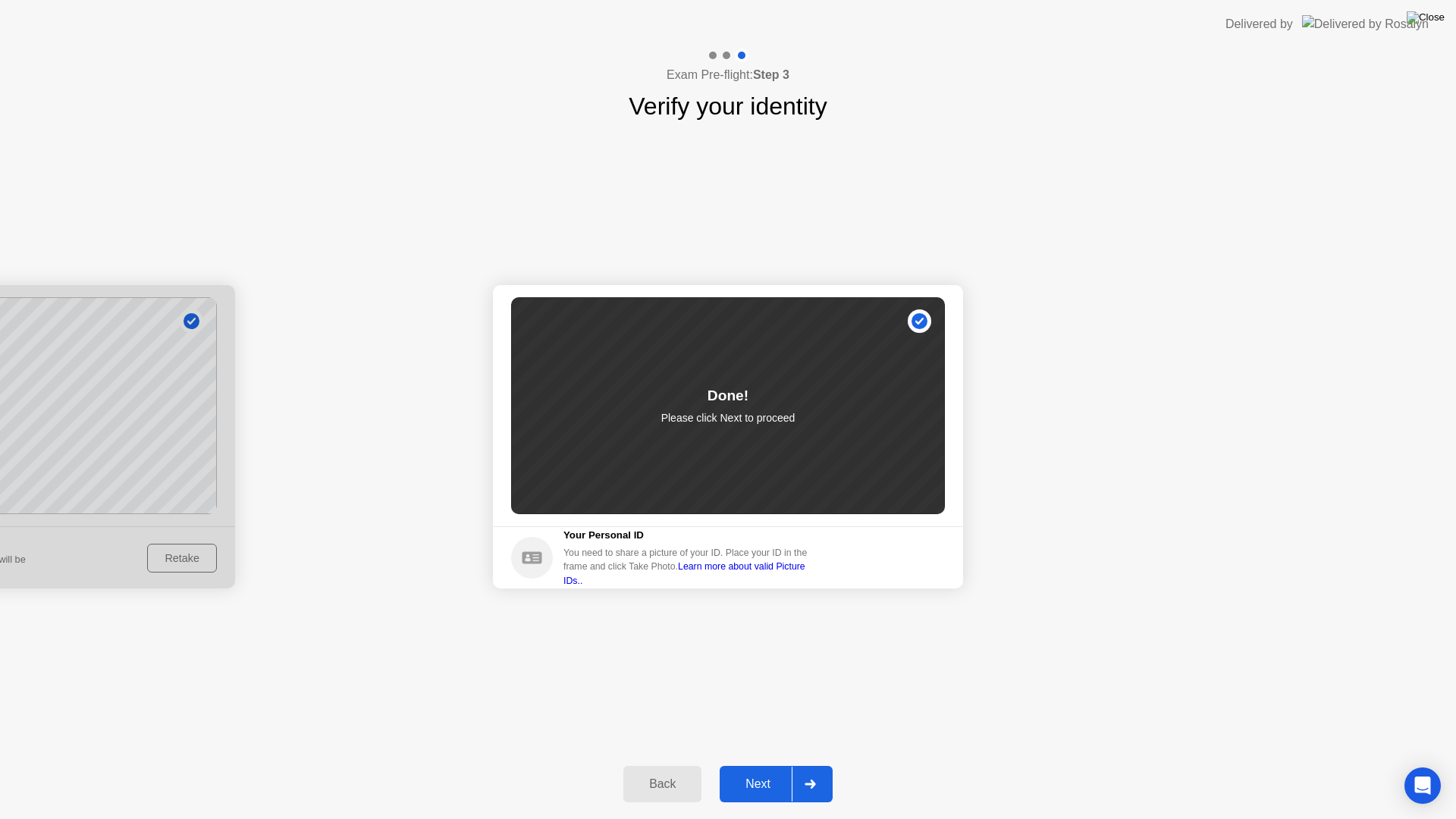
click at [1434, 18] on img at bounding box center [1426, 17] width 38 height 12
